Goal: Transaction & Acquisition: Purchase product/service

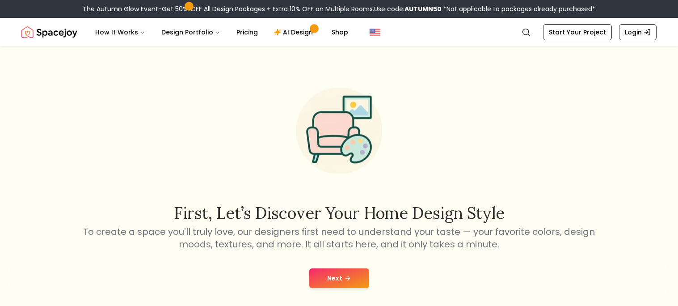
click at [327, 277] on button "Next" at bounding box center [339, 278] width 60 height 20
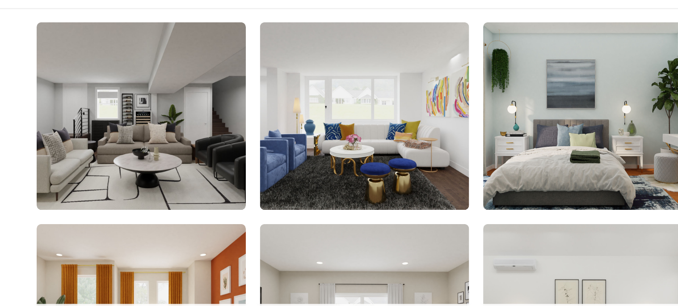
scroll to position [64, 0]
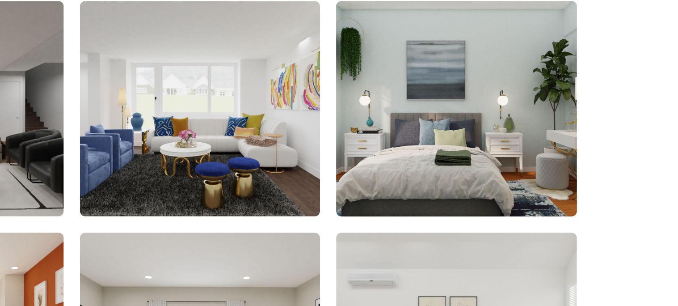
click at [501, 162] on img at bounding box center [509, 129] width 168 height 150
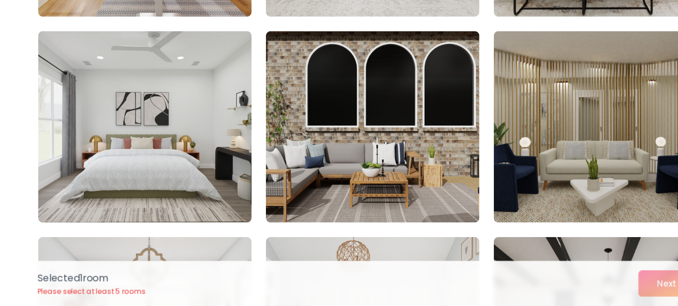
scroll to position [331, 0]
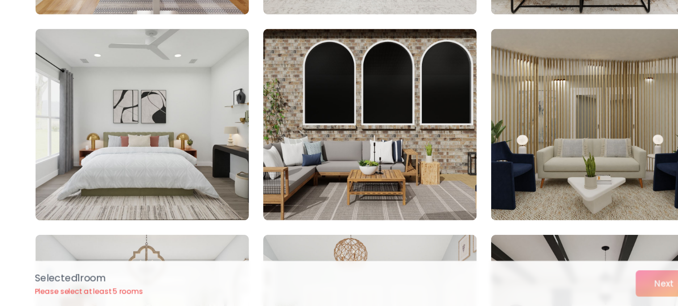
click at [172, 161] on img at bounding box center [169, 169] width 160 height 143
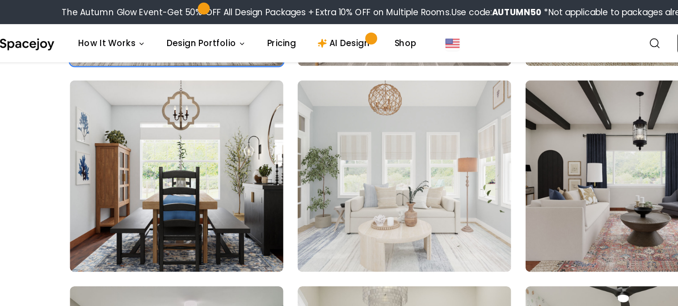
scroll to position [522, 0]
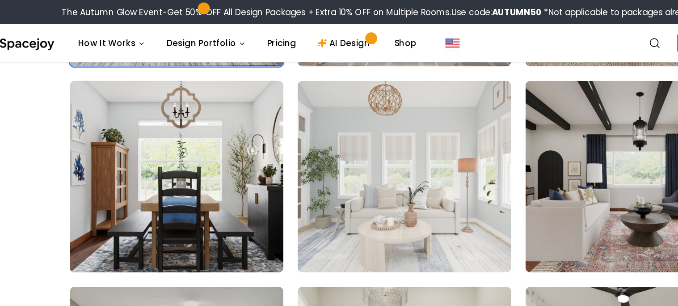
click at [166, 132] on img at bounding box center [169, 132] width 168 height 150
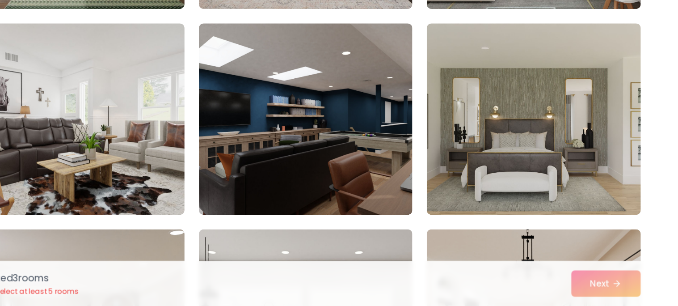
scroll to position [797, 0]
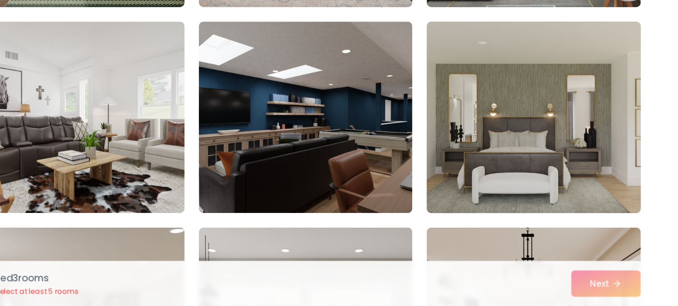
click at [467, 202] on img at bounding box center [509, 164] width 168 height 150
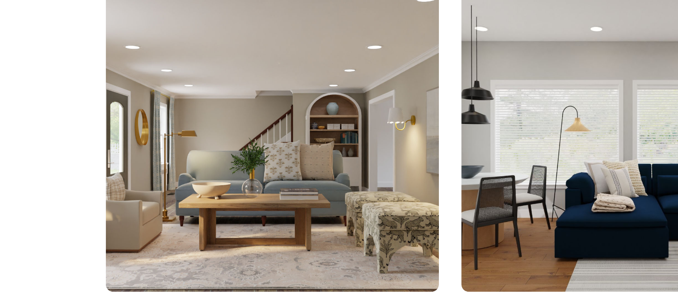
scroll to position [951, 0]
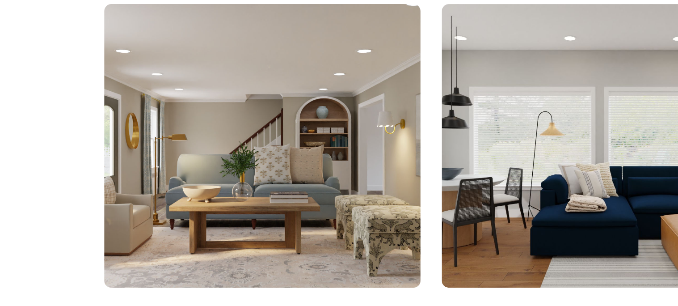
click at [136, 189] on img at bounding box center [169, 165] width 168 height 150
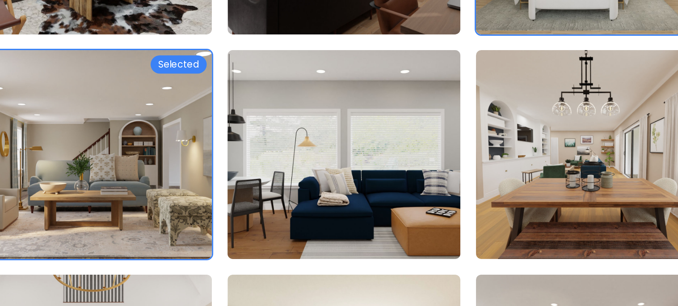
click at [319, 180] on img at bounding box center [339, 165] width 168 height 150
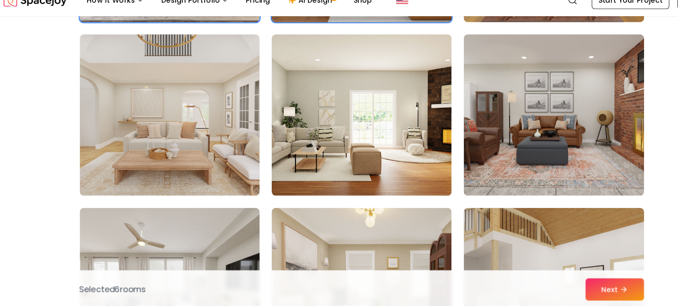
scroll to position [1135, 0]
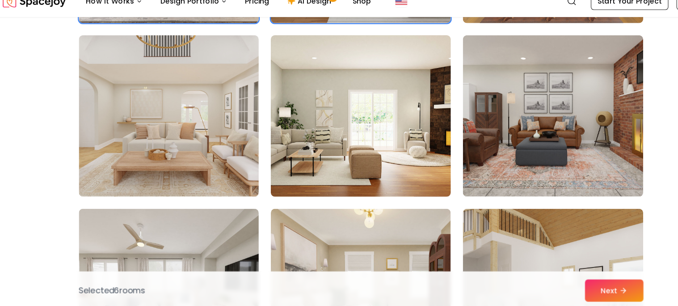
click at [285, 175] on img at bounding box center [339, 134] width 168 height 150
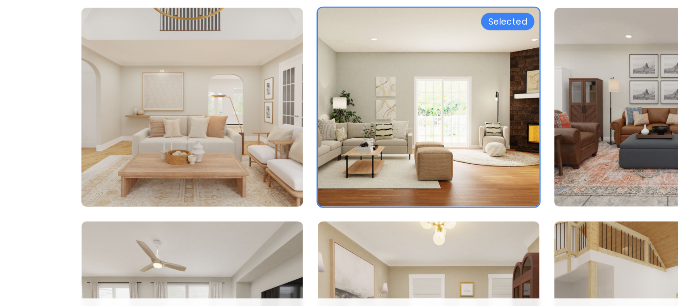
click at [119, 161] on img at bounding box center [169, 134] width 168 height 150
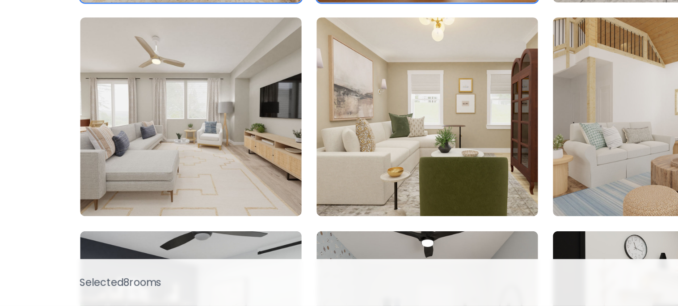
scroll to position [1254, 0]
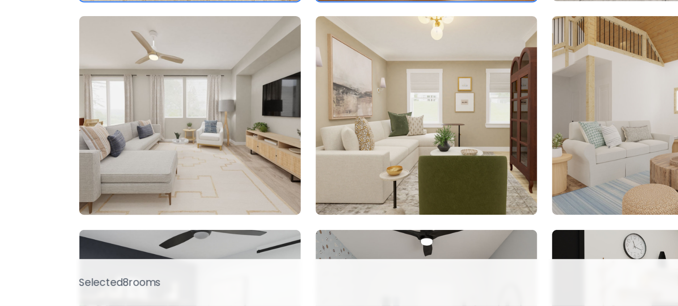
click at [117, 191] on img at bounding box center [169, 168] width 168 height 150
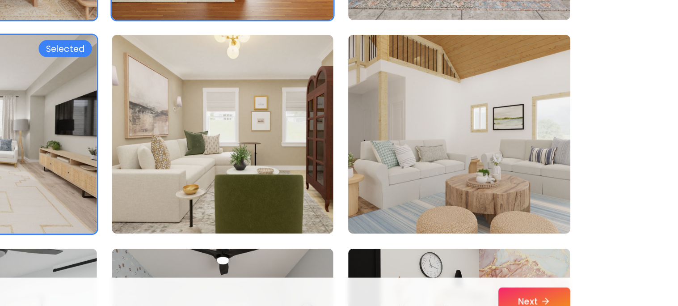
click at [551, 198] on img at bounding box center [509, 168] width 168 height 150
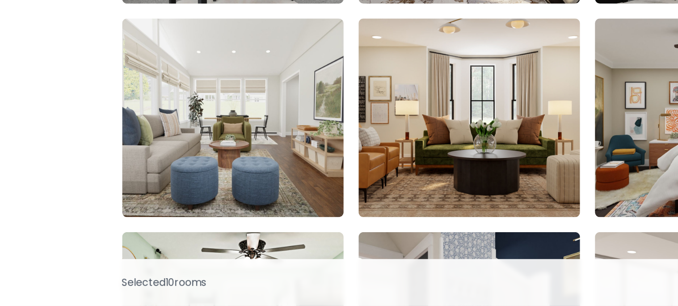
scroll to position [1563, 0]
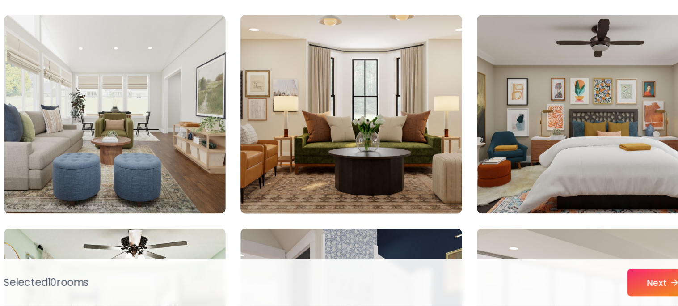
click at [279, 199] on img at bounding box center [339, 168] width 168 height 150
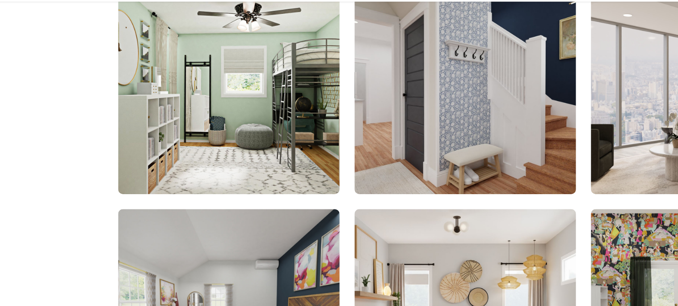
scroll to position [1771, 0]
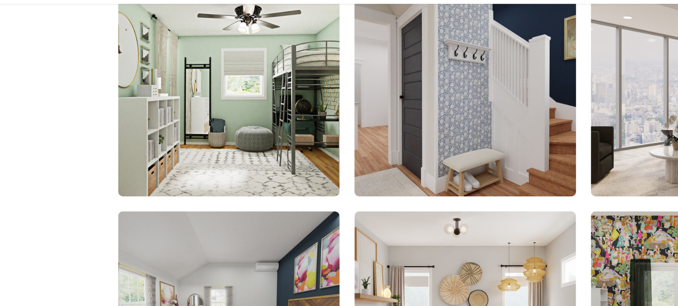
click at [307, 147] on img at bounding box center [339, 113] width 168 height 150
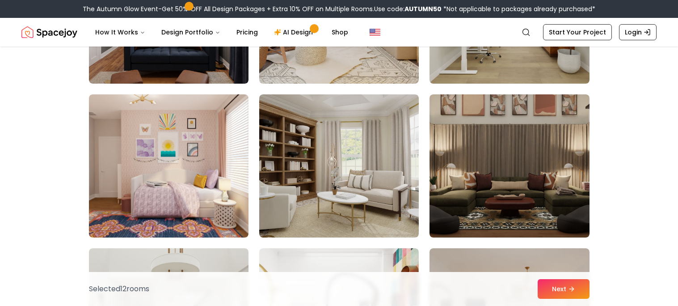
scroll to position [2795, 0]
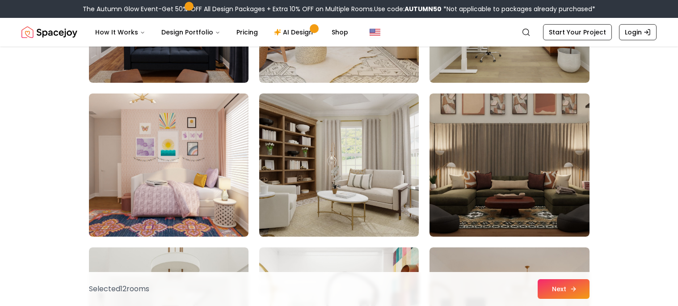
click at [563, 288] on button "Next" at bounding box center [564, 289] width 52 height 20
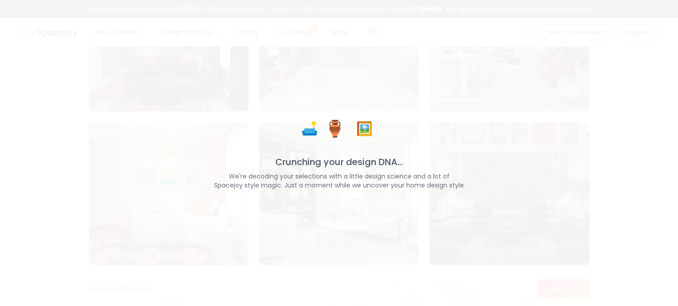
scroll to position [2823, 0]
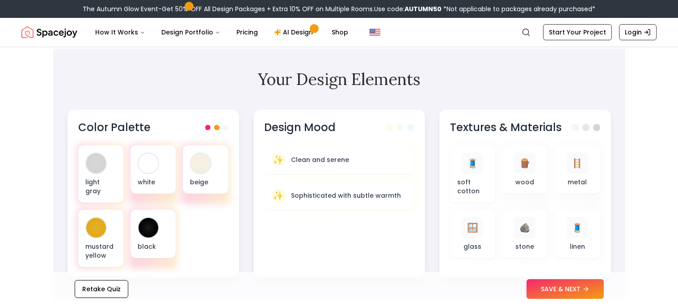
scroll to position [264, 0]
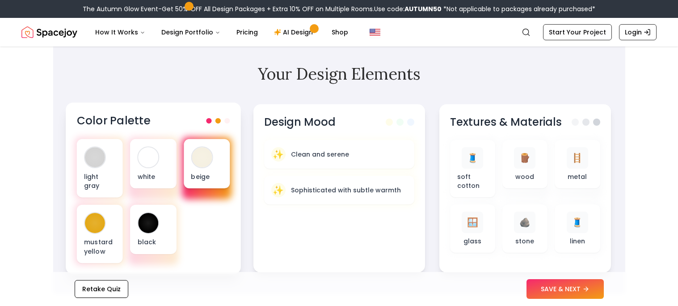
click at [199, 160] on div at bounding box center [202, 157] width 20 height 20
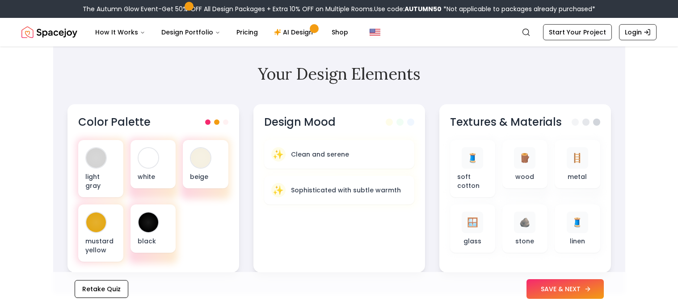
click at [553, 286] on button "SAVE & NEXT" at bounding box center [564, 289] width 77 height 20
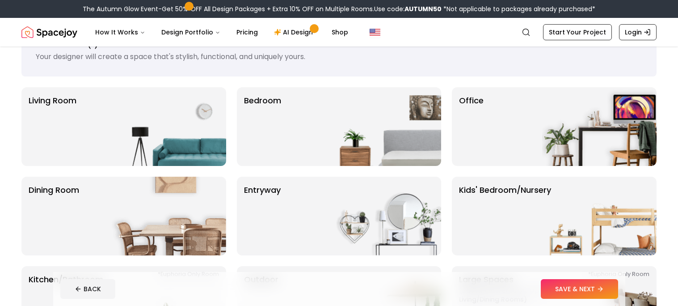
scroll to position [43, 0]
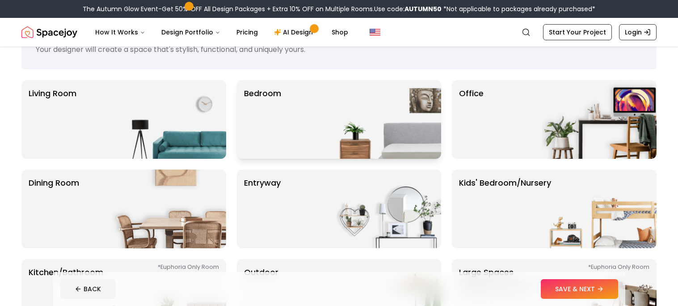
click at [264, 122] on p "Bedroom" at bounding box center [262, 119] width 37 height 64
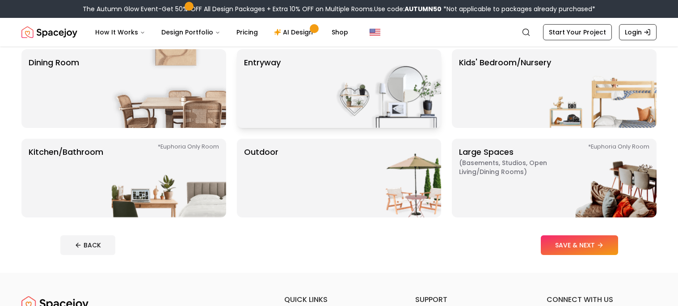
scroll to position [166, 0]
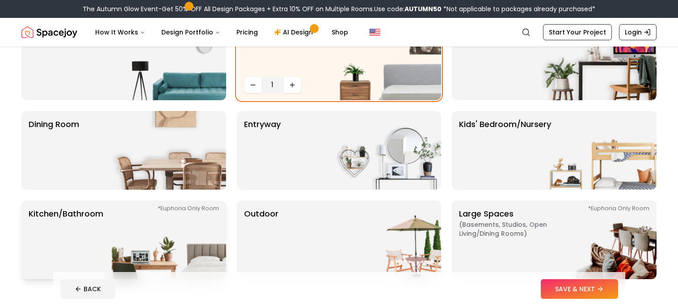
click at [176, 249] on img at bounding box center [169, 239] width 114 height 79
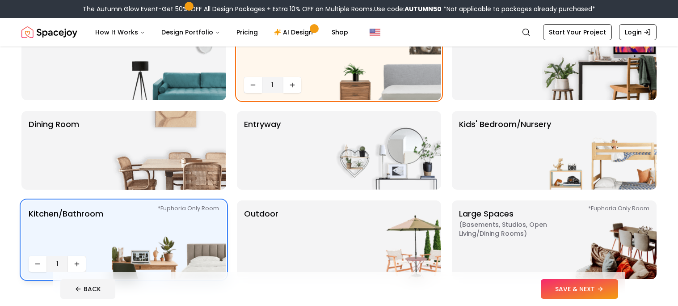
scroll to position [75, 0]
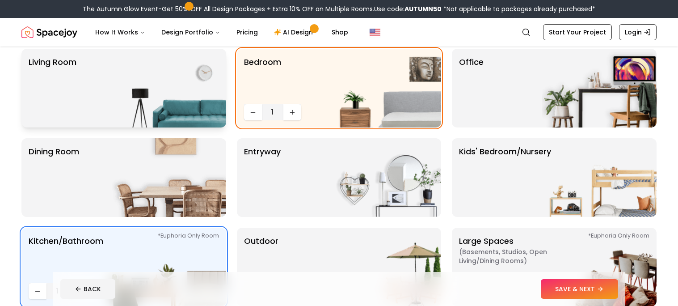
click at [109, 71] on div "Living Room" at bounding box center [123, 88] width 205 height 79
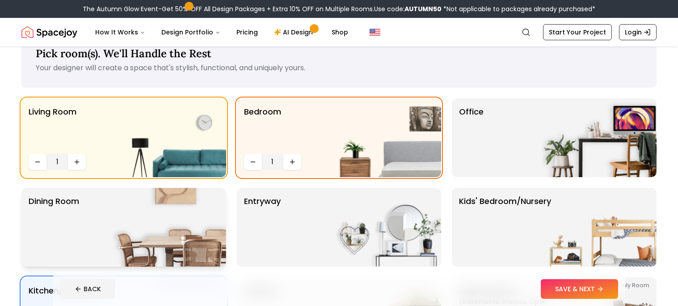
scroll to position [21, 0]
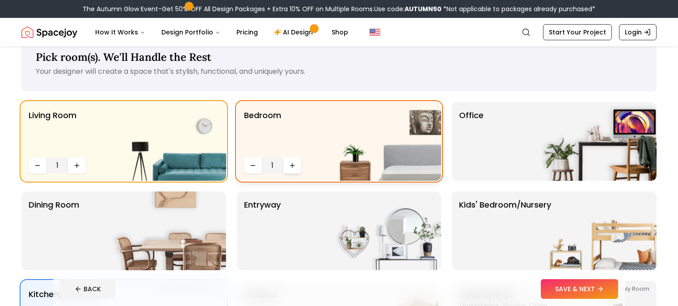
click at [288, 168] on button "Increase quantity" at bounding box center [292, 165] width 18 height 16
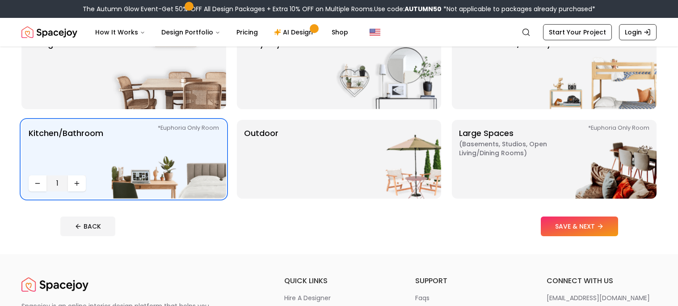
scroll to position [210, 0]
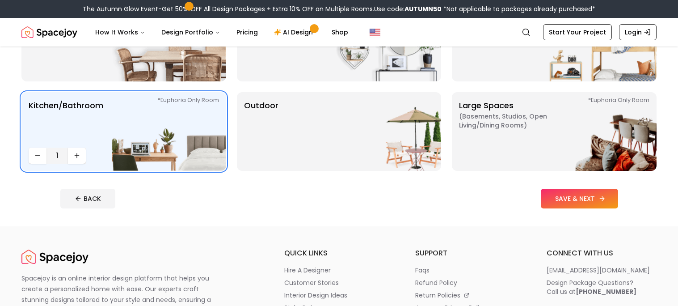
click at [552, 198] on button "SAVE & NEXT" at bounding box center [579, 199] width 77 height 20
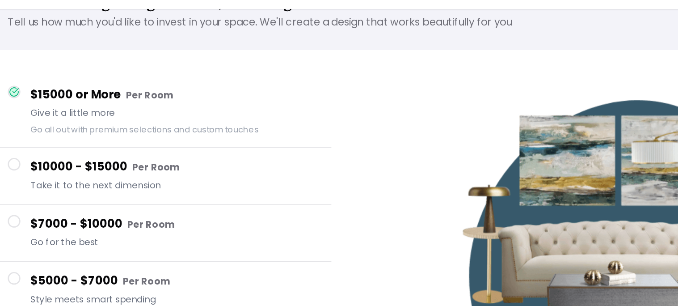
scroll to position [37, 0]
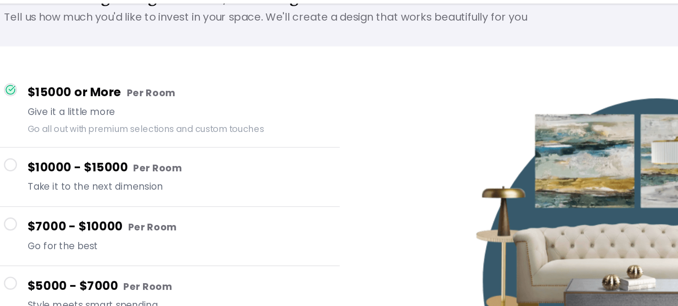
click at [112, 161] on h4 "$10000 - $15000 Per Room" at bounding box center [154, 157] width 205 height 13
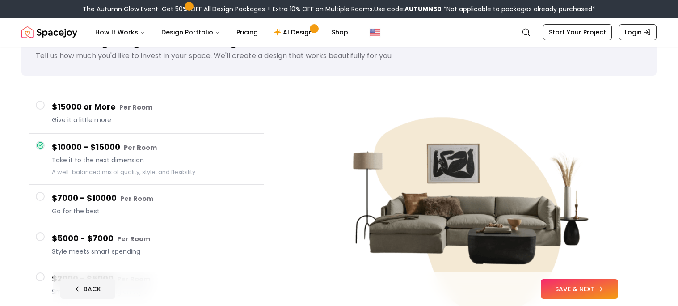
click at [141, 104] on small "Per Room" at bounding box center [135, 107] width 33 height 9
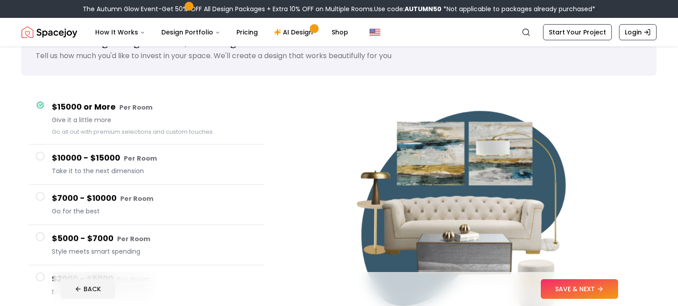
click at [155, 142] on button "$15000 or More Per Room Give it a little more Go all out with premium selection…" at bounding box center [147, 118] width 236 height 51
click at [162, 159] on h4 "$10000 - $15000 Per Room" at bounding box center [154, 157] width 205 height 13
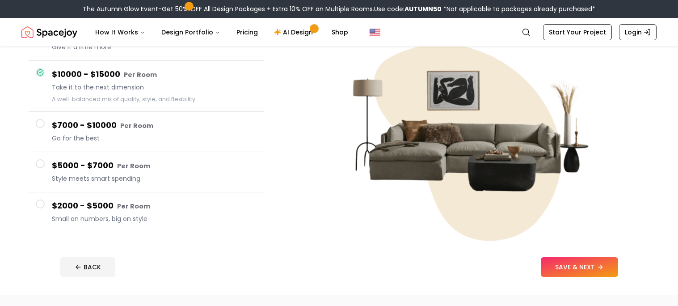
scroll to position [111, 0]
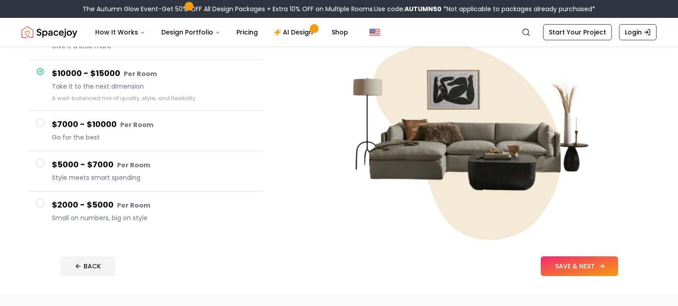
click at [564, 262] on button "SAVE & NEXT" at bounding box center [579, 266] width 77 height 20
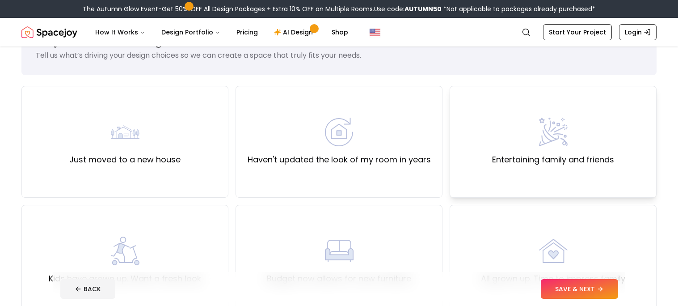
click at [481, 153] on div "Entertaining family and friends" at bounding box center [553, 142] width 207 height 112
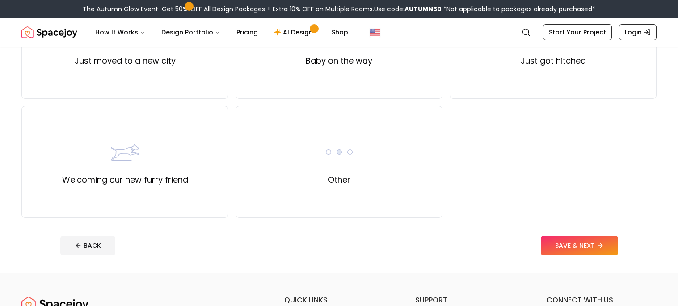
scroll to position [383, 0]
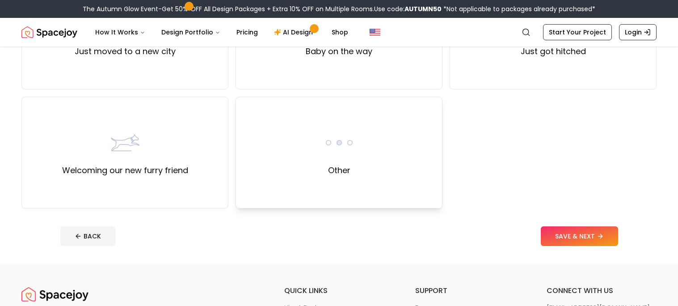
click at [354, 155] on div "Other" at bounding box center [339, 153] width 207 height 112
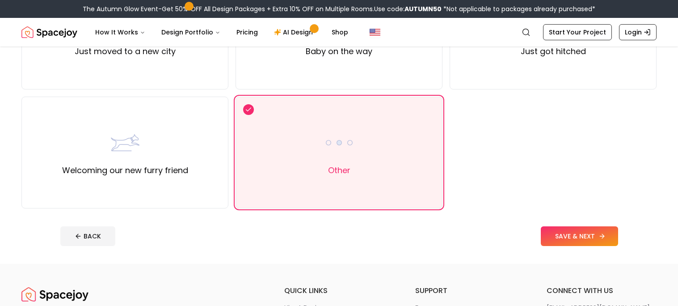
click at [556, 244] on button "SAVE & NEXT" at bounding box center [579, 236] width 77 height 20
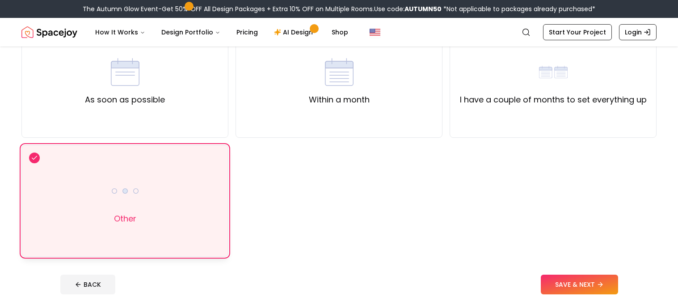
scroll to position [105, 0]
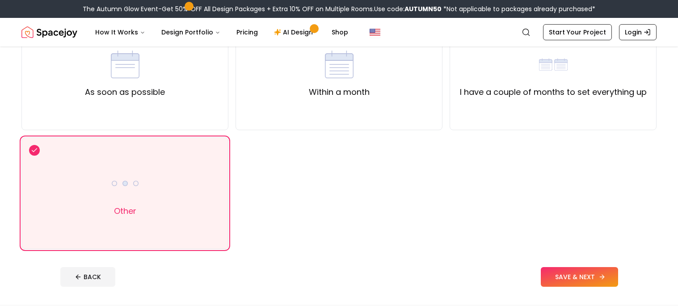
click at [565, 282] on button "SAVE & NEXT" at bounding box center [579, 277] width 77 height 20
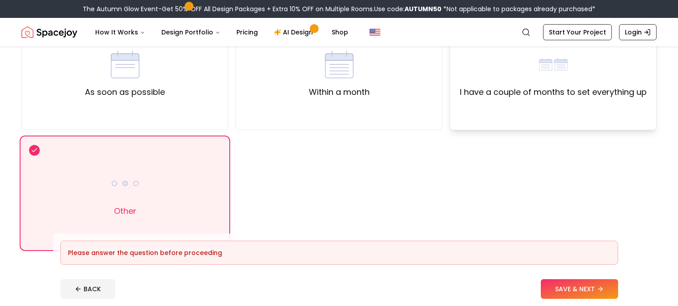
click at [560, 109] on div "I have a couple of months to set everything up" at bounding box center [553, 74] width 207 height 112
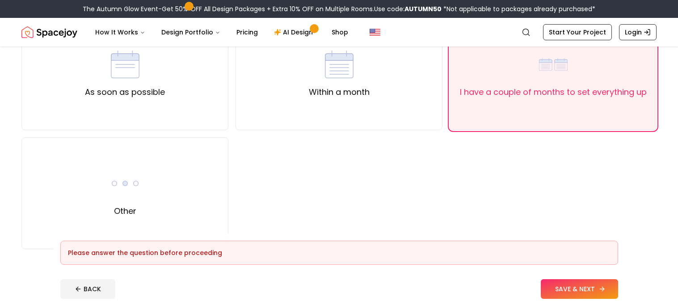
click at [560, 286] on button "SAVE & NEXT" at bounding box center [579, 289] width 77 height 20
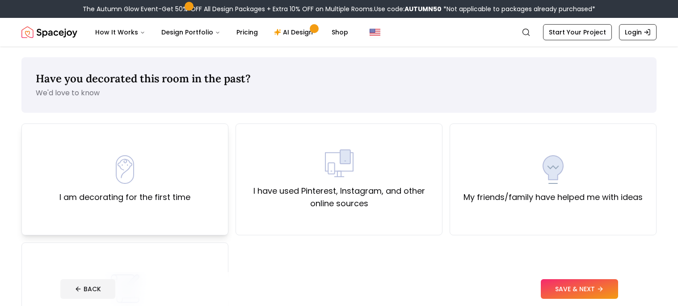
click at [68, 154] on div "I am decorating for the first time" at bounding box center [124, 179] width 207 height 112
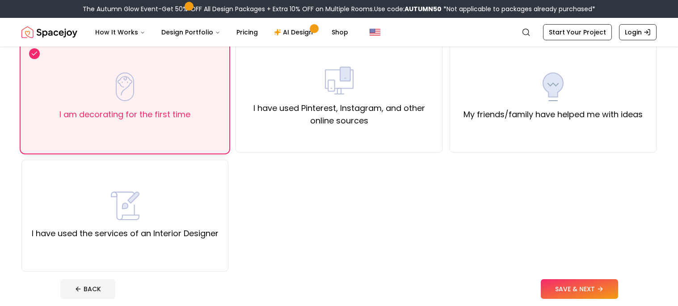
scroll to position [85, 0]
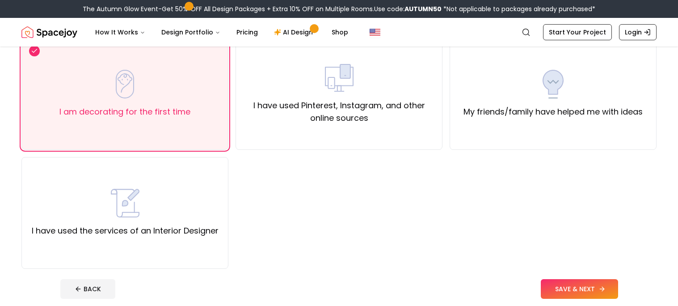
click at [578, 289] on button "SAVE & NEXT" at bounding box center [579, 289] width 77 height 20
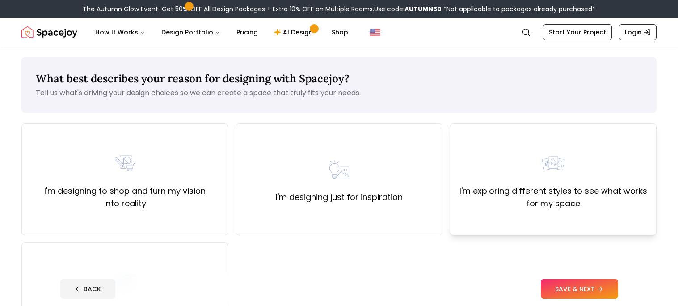
click at [540, 206] on label "I'm exploring different styles to see what works for my space" at bounding box center [553, 197] width 192 height 25
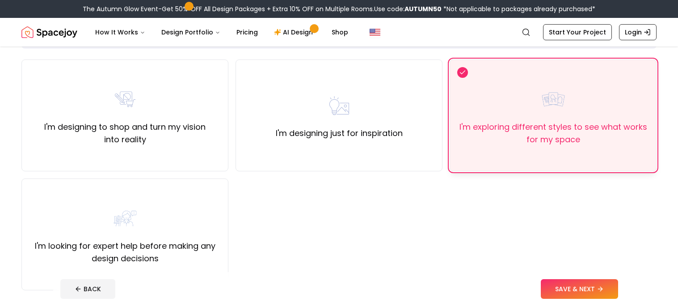
scroll to position [66, 0]
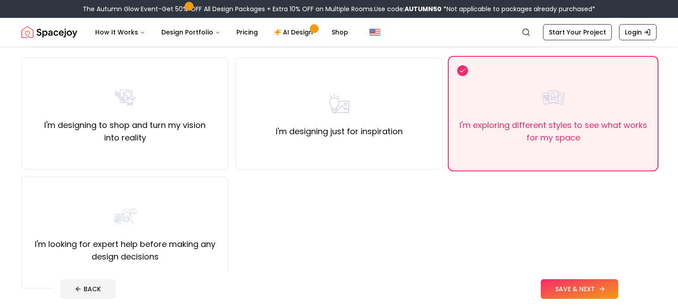
click at [553, 292] on button "SAVE & NEXT" at bounding box center [579, 289] width 77 height 20
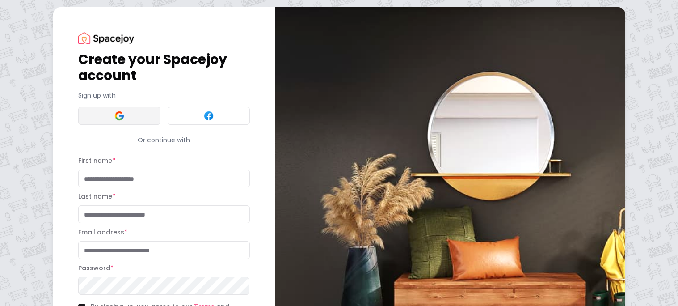
click at [139, 117] on button at bounding box center [119, 116] width 82 height 18
